Goal: Task Accomplishment & Management: Manage account settings

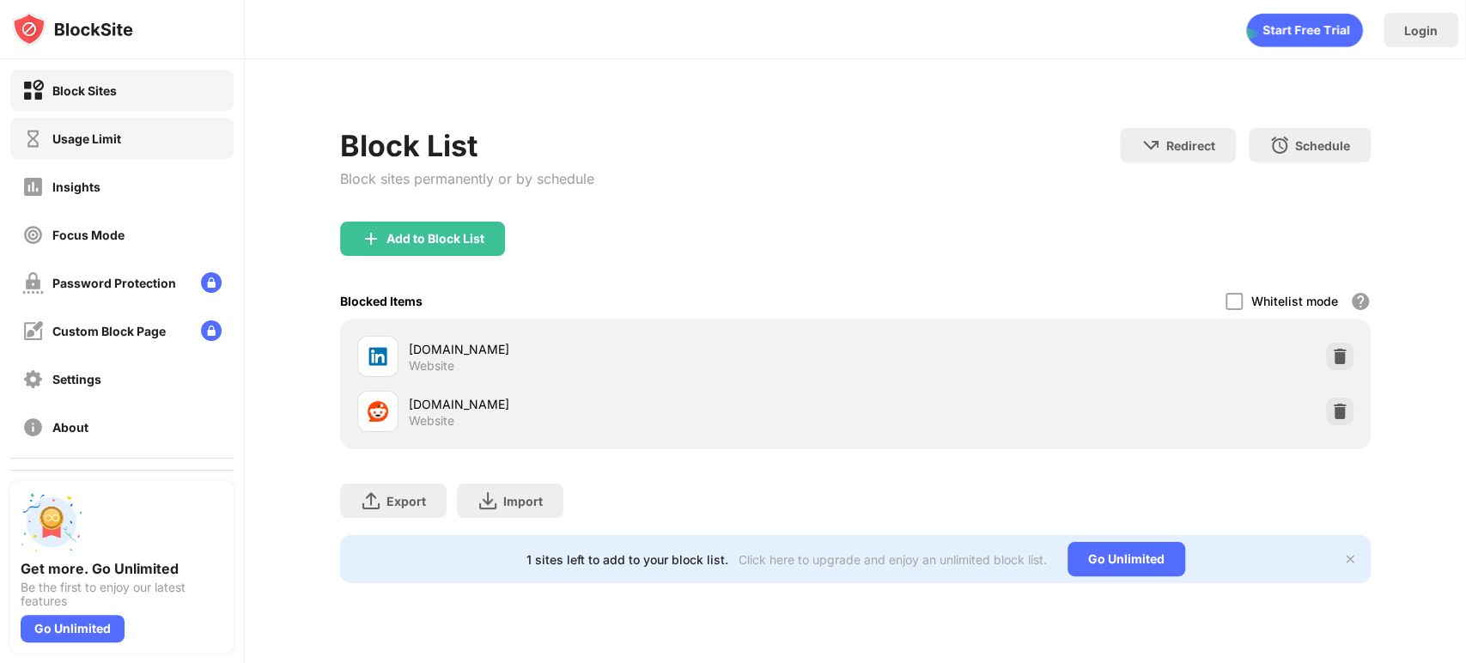
click at [115, 155] on div "Usage Limit" at bounding box center [121, 138] width 223 height 41
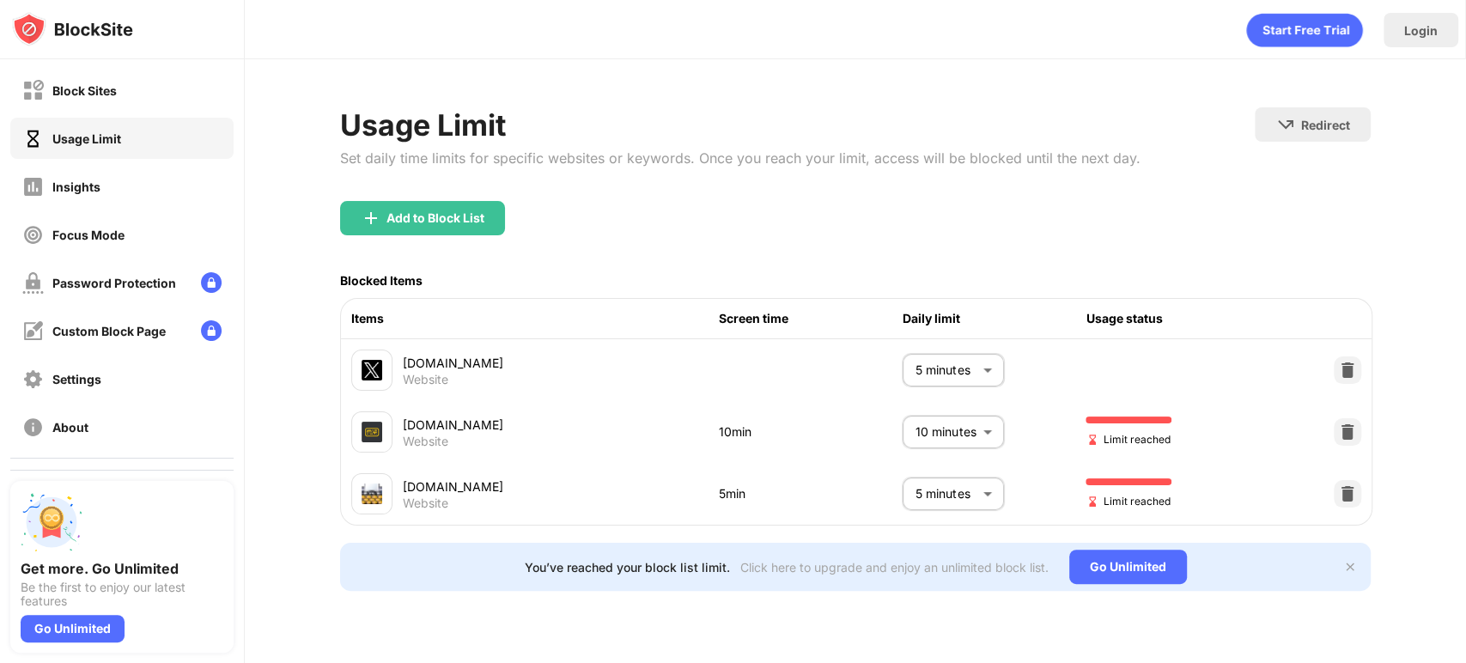
click at [939, 362] on body "Block Sites Usage Limit Insights Focus Mode Password Protection Custom Block Pa…" at bounding box center [733, 331] width 1466 height 663
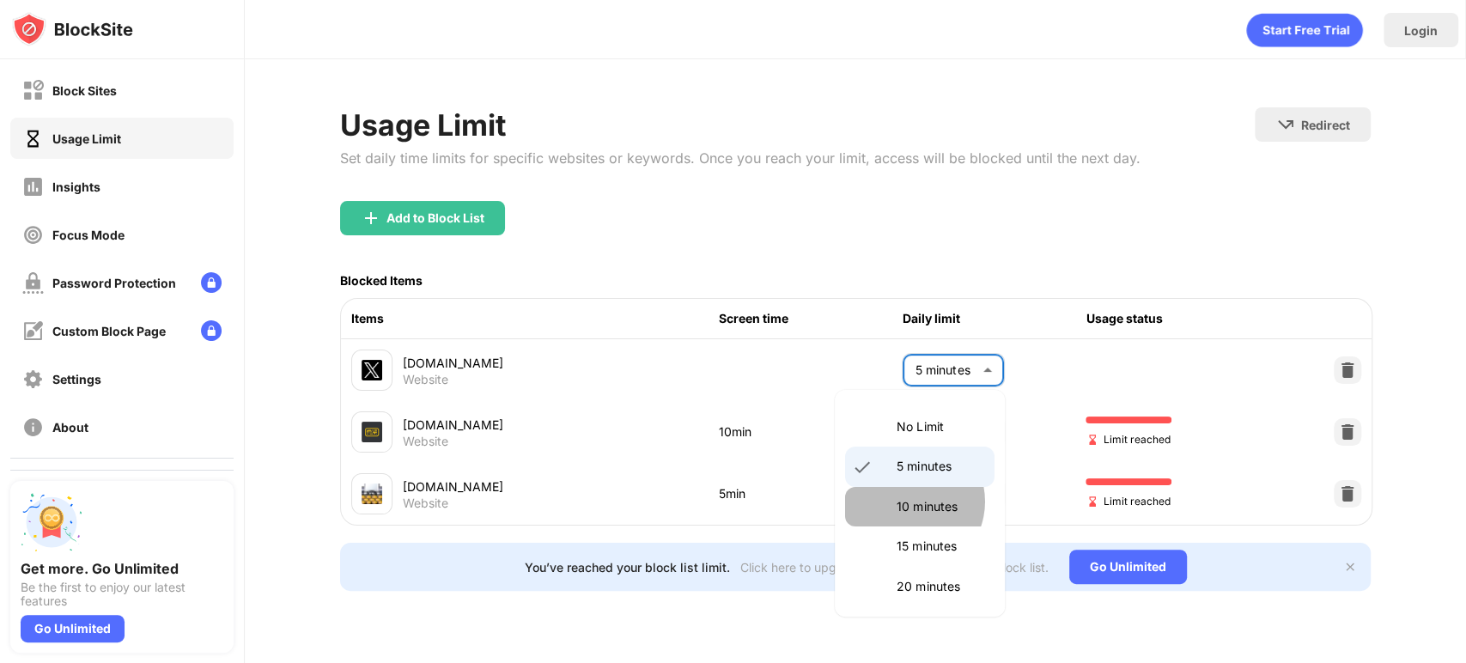
click at [907, 502] on p "10 minutes" at bounding box center [941, 506] width 88 height 19
type input "**"
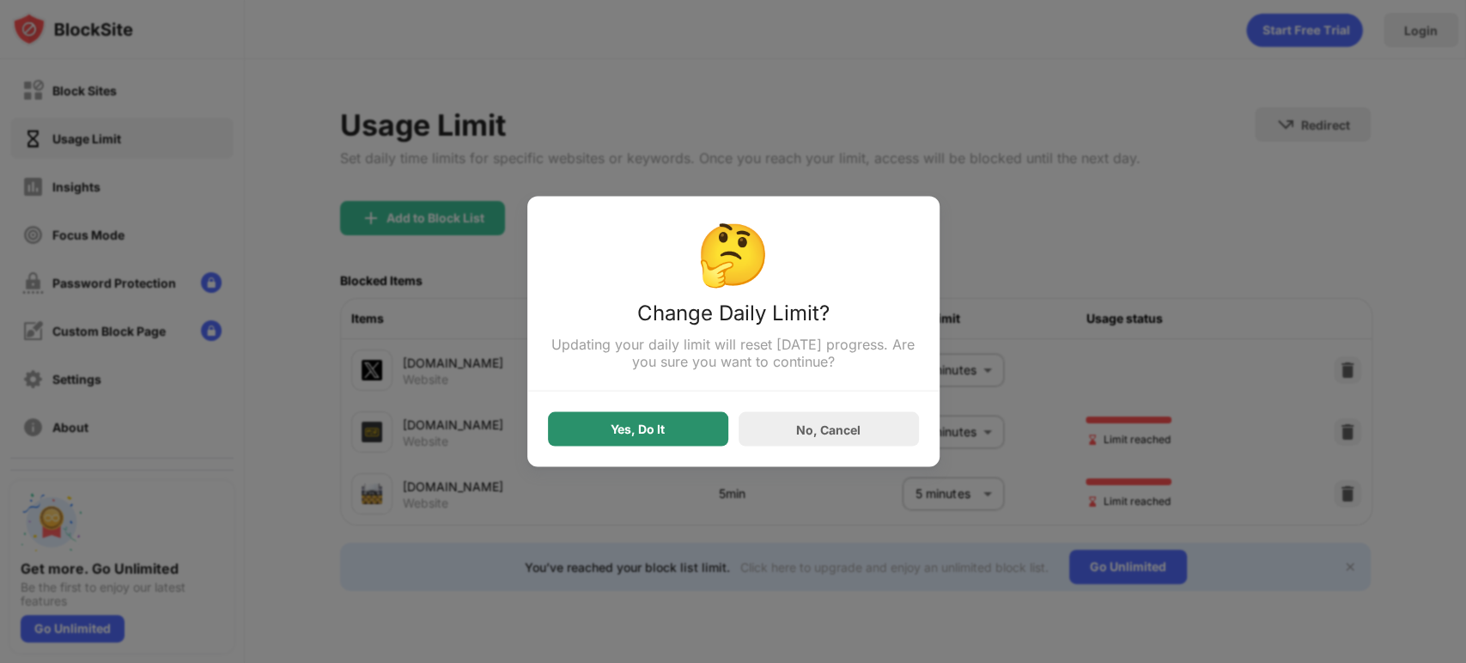
drag, startPoint x: 654, startPoint y: 431, endPoint x: 667, endPoint y: 431, distance: 13.7
click at [658, 432] on div "Yes, Do It" at bounding box center [638, 430] width 54 height 14
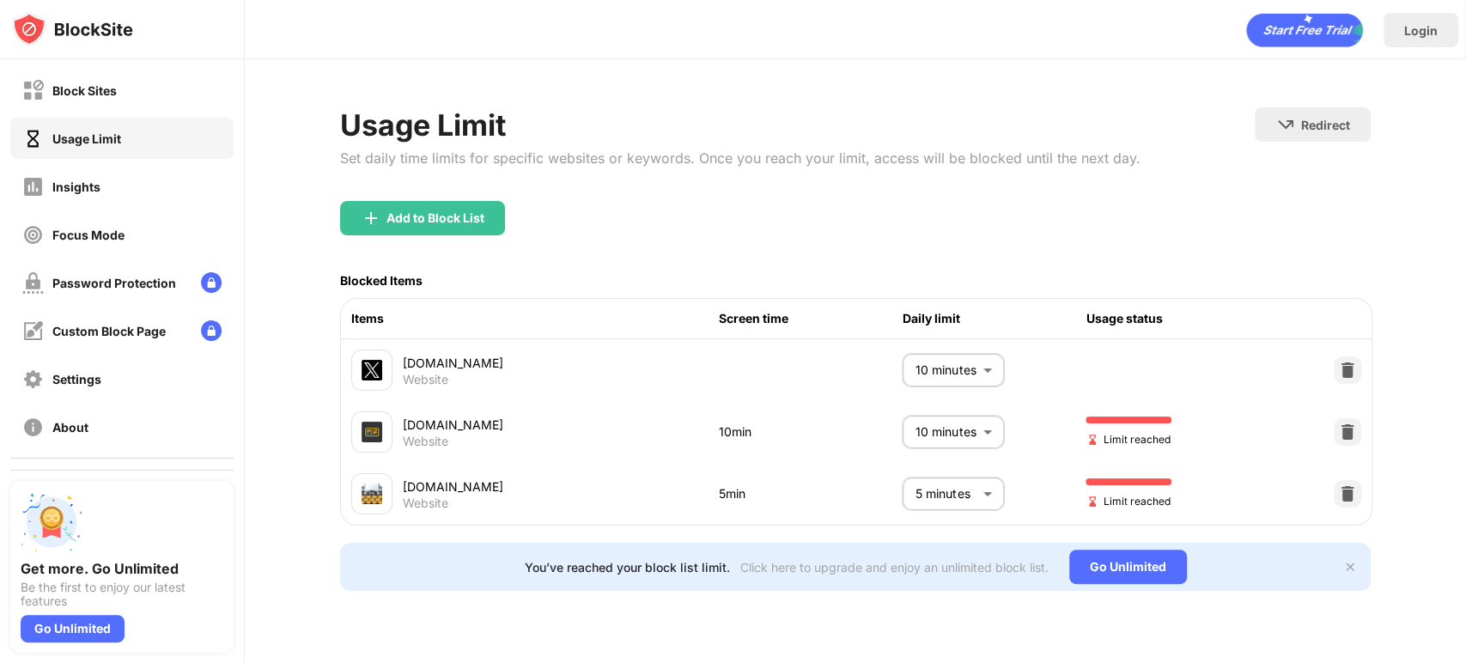
drag, startPoint x: 1173, startPoint y: 508, endPoint x: 530, endPoint y: 340, distance: 664.7
click at [504, 344] on div "x.com Website 10 minutes ** ​ monkeytype.com Website 10min 10 minutes ** ​ Limi…" at bounding box center [856, 432] width 1031 height 186
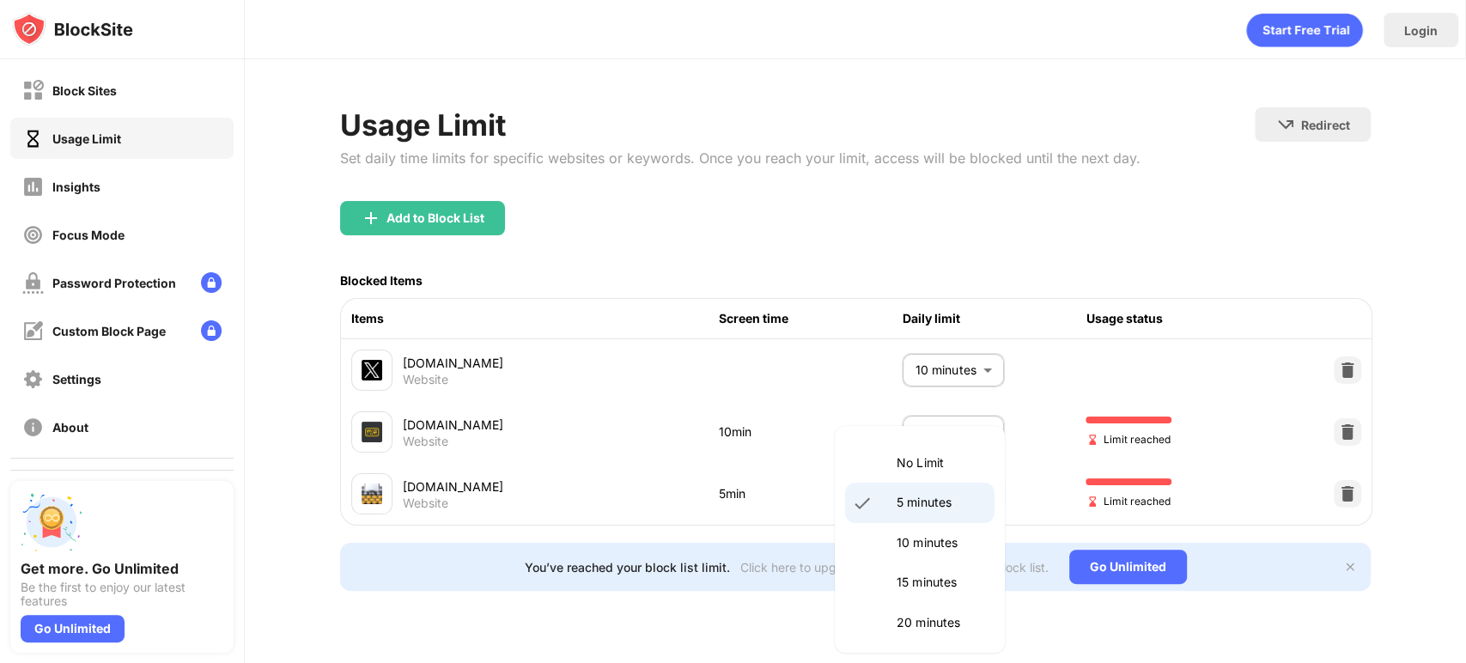
click at [1003, 483] on body "Block Sites Usage Limit Insights Focus Mode Password Protection Custom Block Pa…" at bounding box center [733, 331] width 1466 height 663
click at [882, 546] on li "10 minutes" at bounding box center [919, 543] width 149 height 40
type input "**"
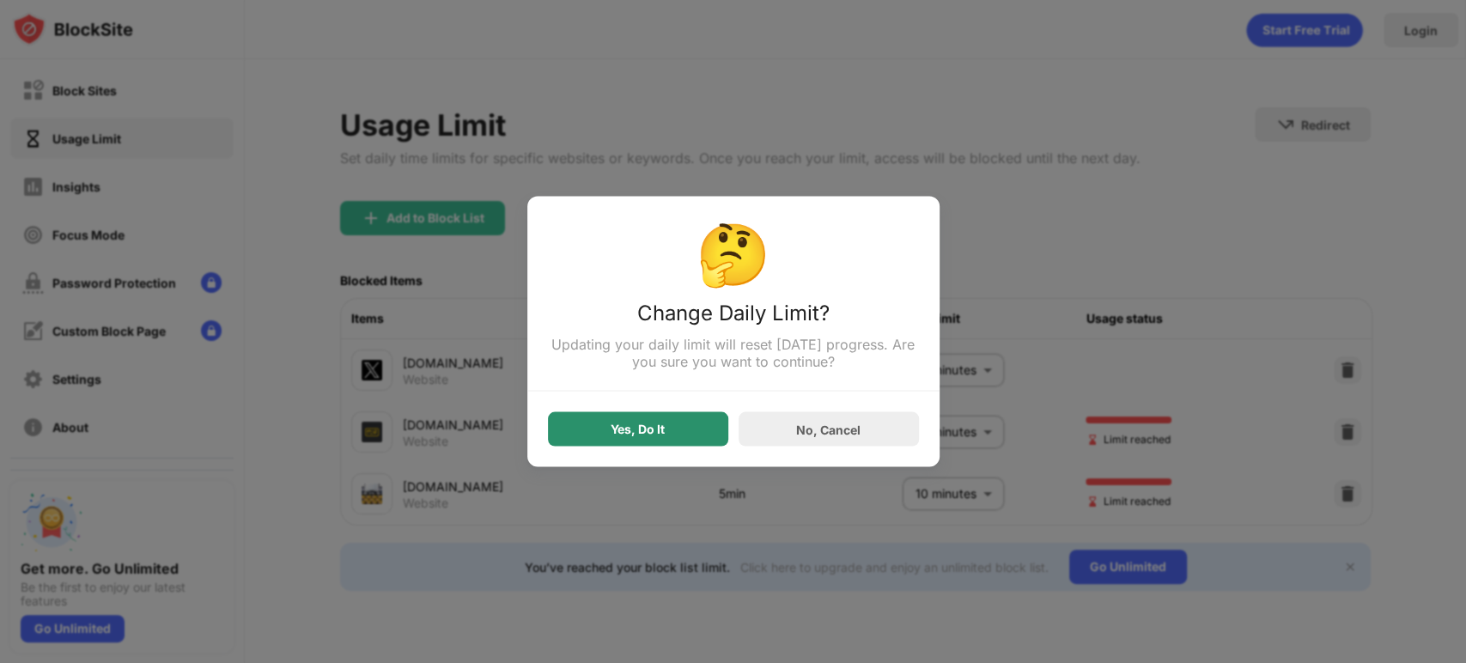
click at [638, 430] on div "Yes, Do It" at bounding box center [638, 430] width 54 height 14
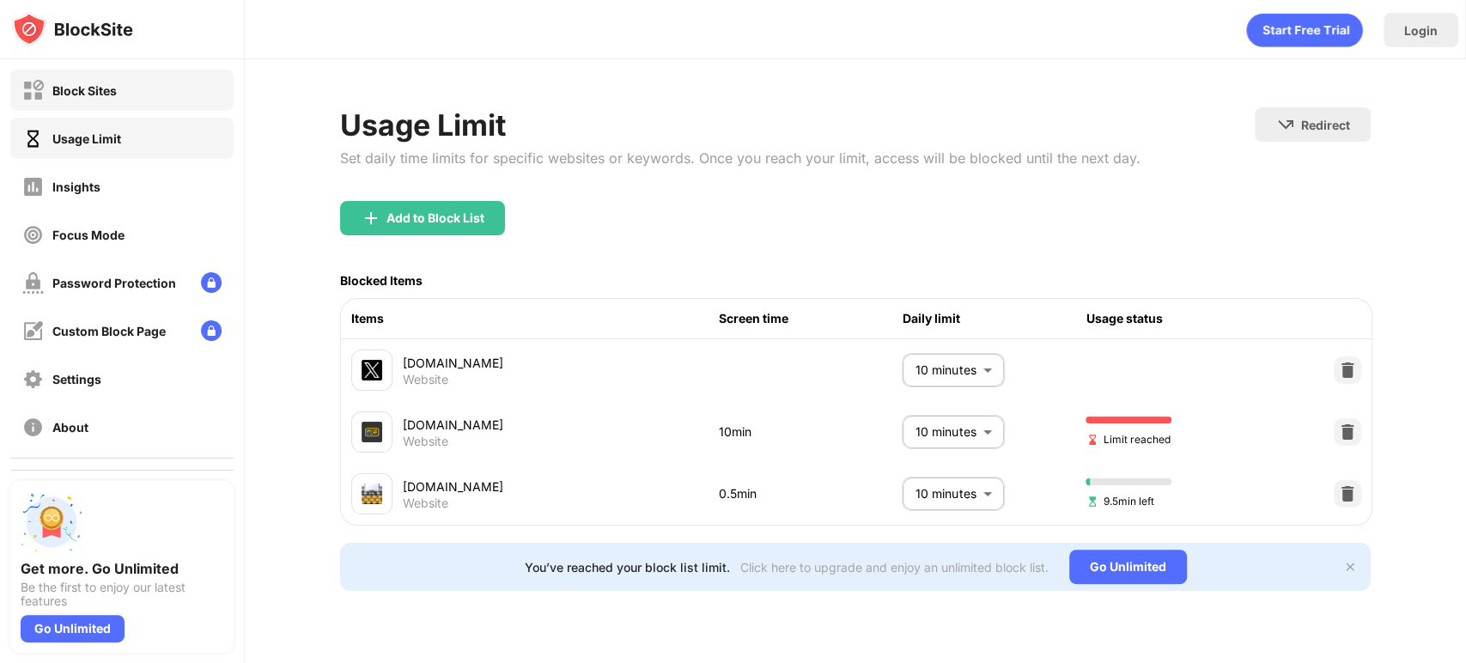
click at [173, 82] on div "Block Sites" at bounding box center [121, 90] width 223 height 41
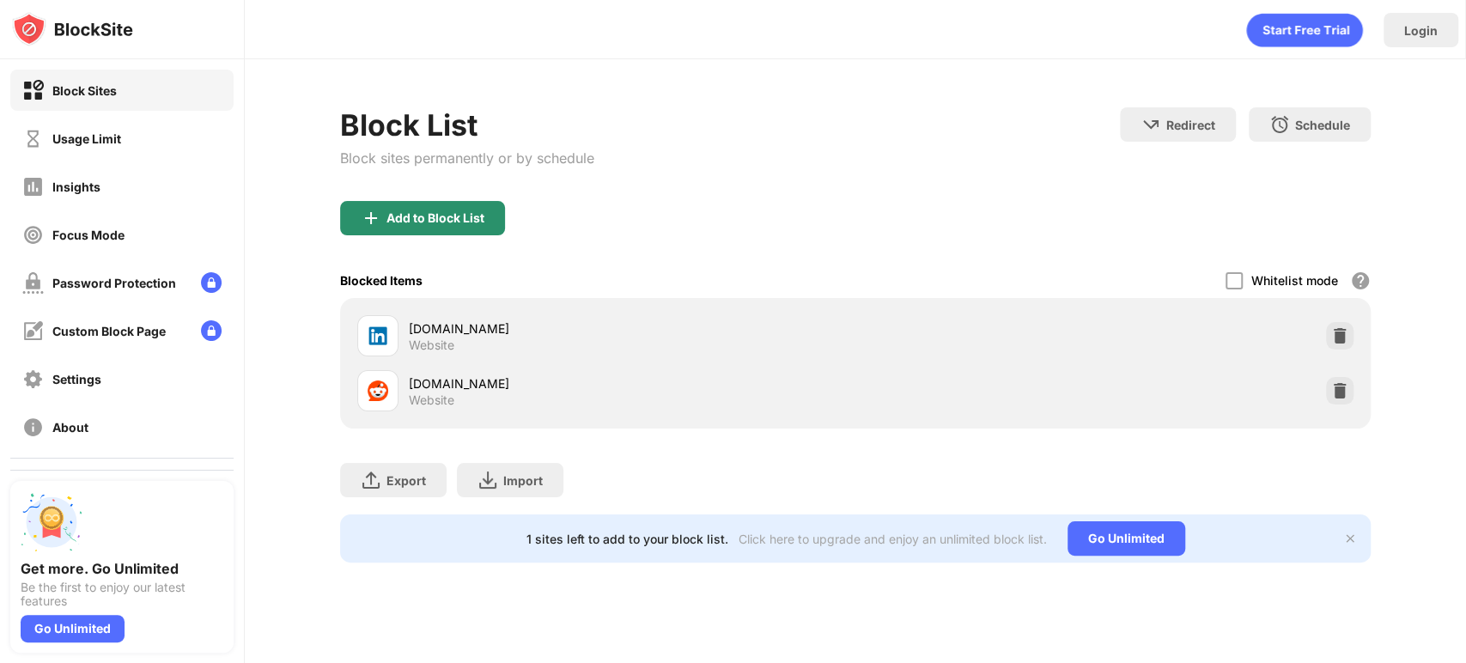
click at [431, 222] on div "Add to Block List" at bounding box center [435, 218] width 98 height 14
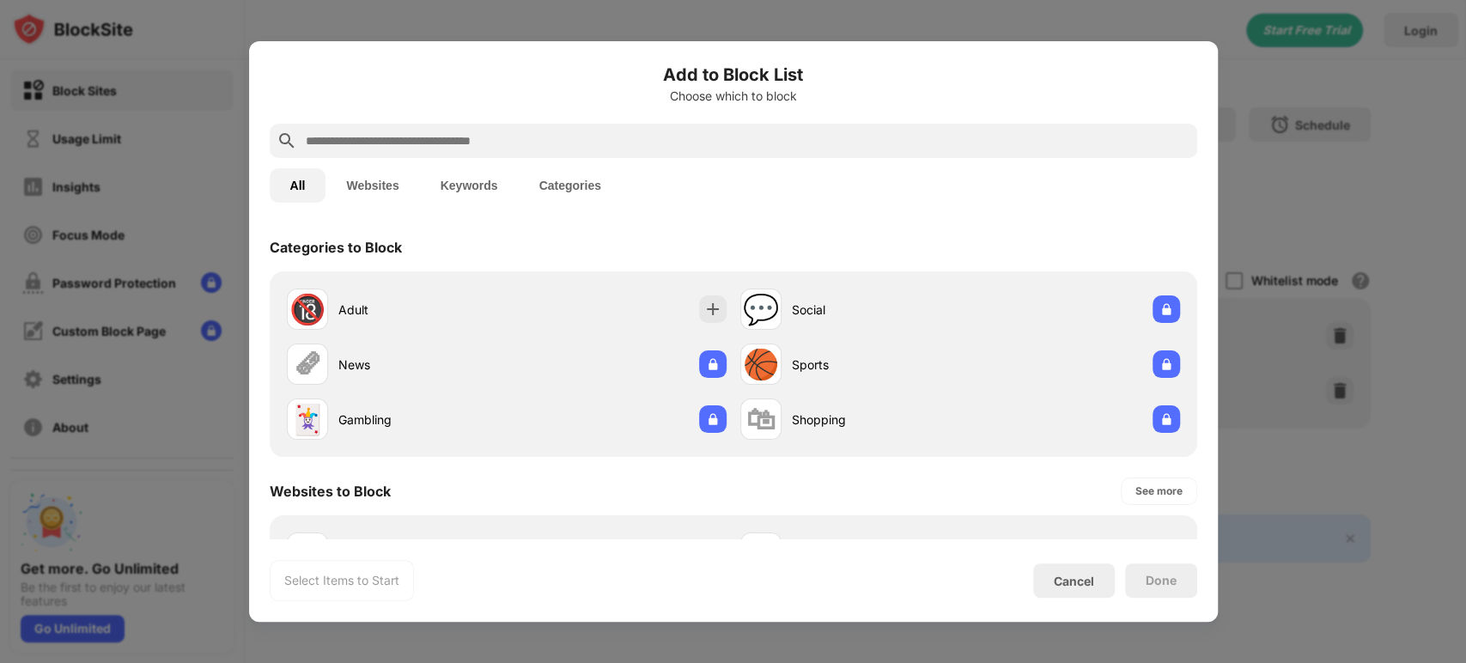
click at [429, 142] on input "text" at bounding box center [747, 141] width 886 height 21
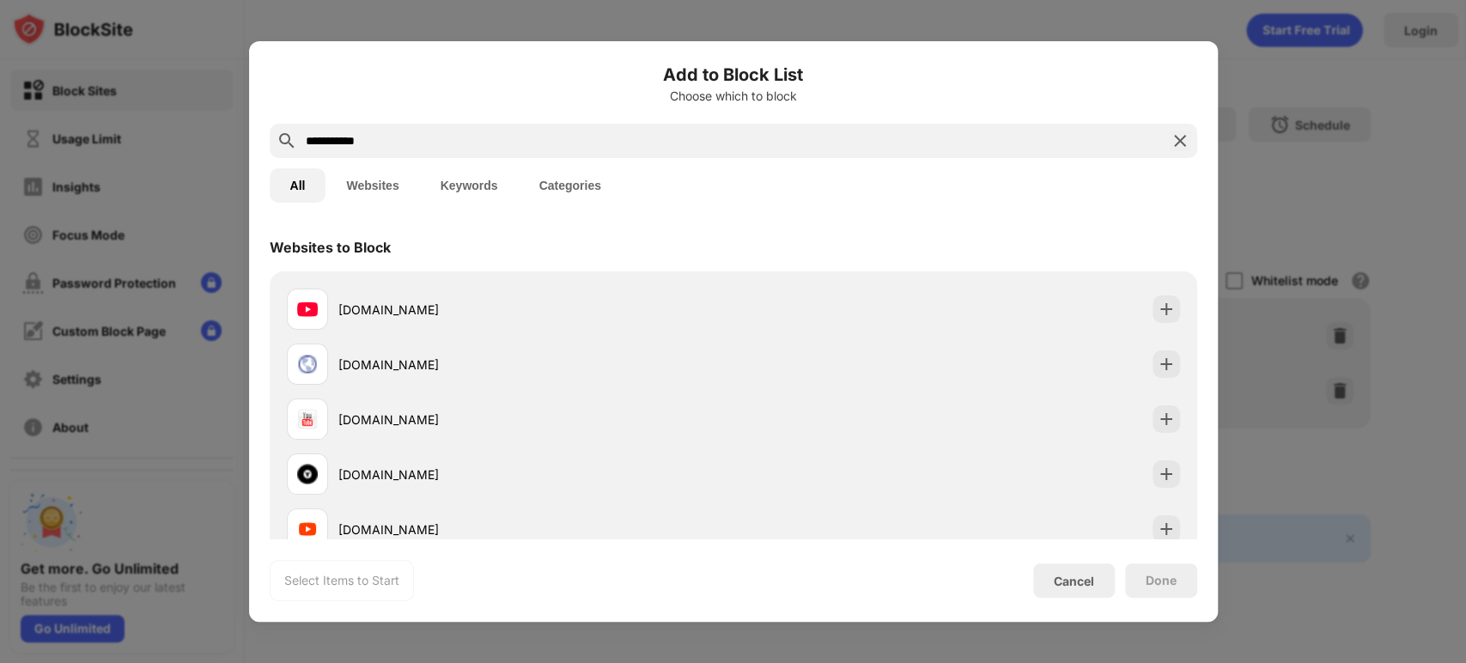
type input "**********"
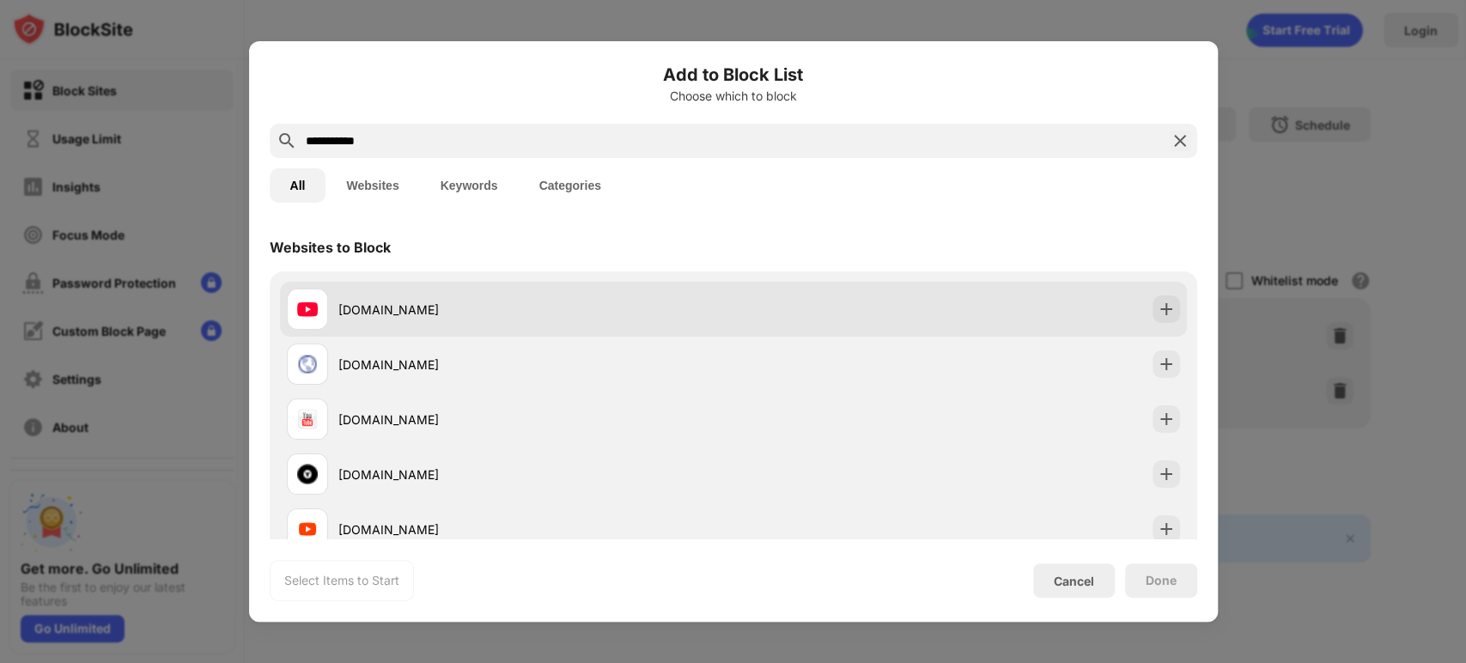
drag, startPoint x: 591, startPoint y: 279, endPoint x: 621, endPoint y: 281, distance: 30.1
click at [596, 280] on div "youtube.com 320youtube.com youtubevisualizzazioni.it thatnerdsoul.com 13youtube…" at bounding box center [734, 418] width 928 height 295
click at [622, 282] on div "youtube.com" at bounding box center [733, 309] width 907 height 55
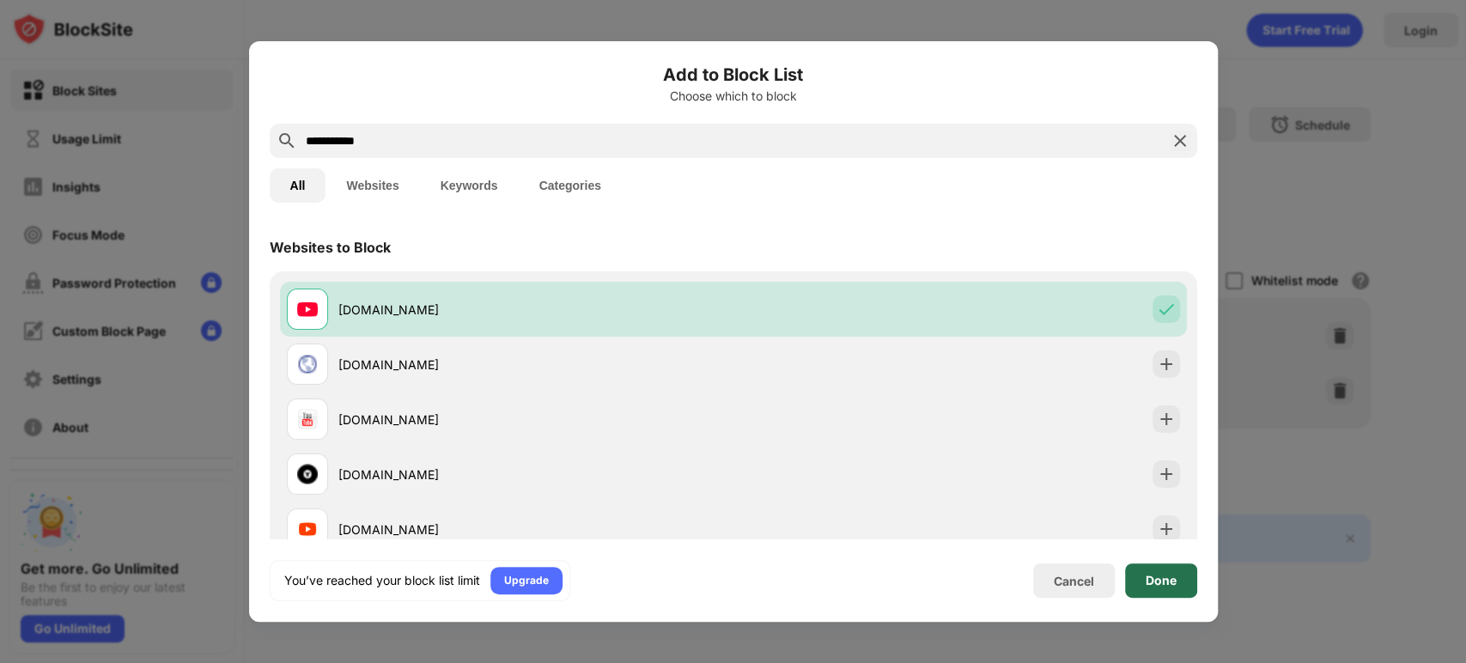
drag, startPoint x: 1178, startPoint y: 578, endPoint x: 1169, endPoint y: 558, distance: 21.9
click at [1178, 578] on div "Done" at bounding box center [1161, 580] width 72 height 34
